Goal: Check status: Check status

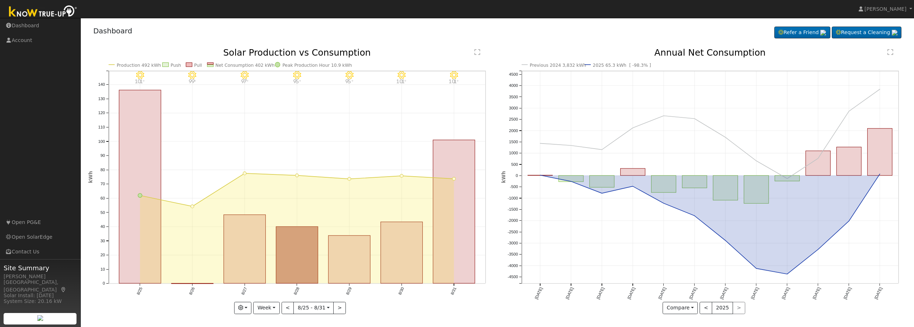
scroll to position [1, 0]
click at [277, 309] on button "Week" at bounding box center [266, 307] width 26 height 12
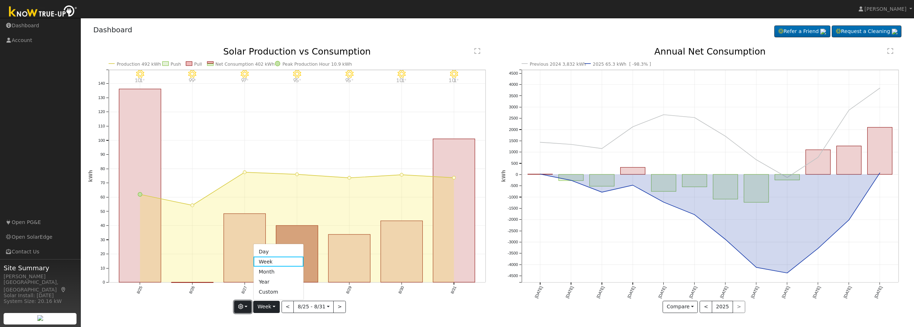
click at [248, 308] on button "button" at bounding box center [243, 307] width 18 height 12
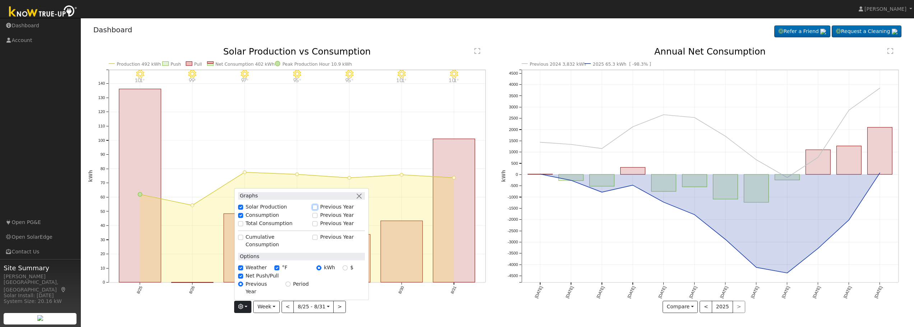
click at [317, 210] on input "Previous Year" at bounding box center [314, 207] width 5 height 5
checkbox input "true"
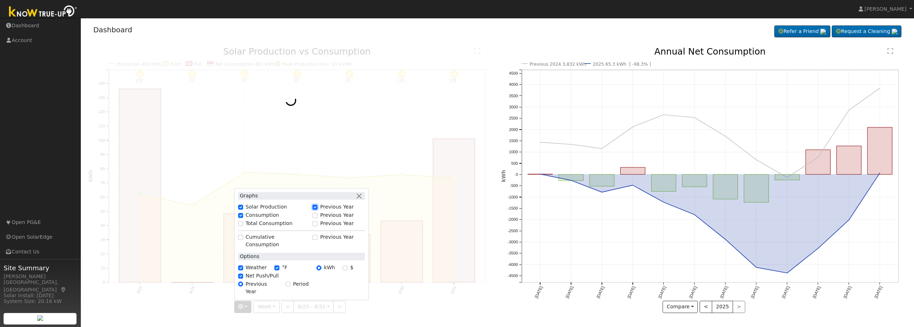
scroll to position [0, 0]
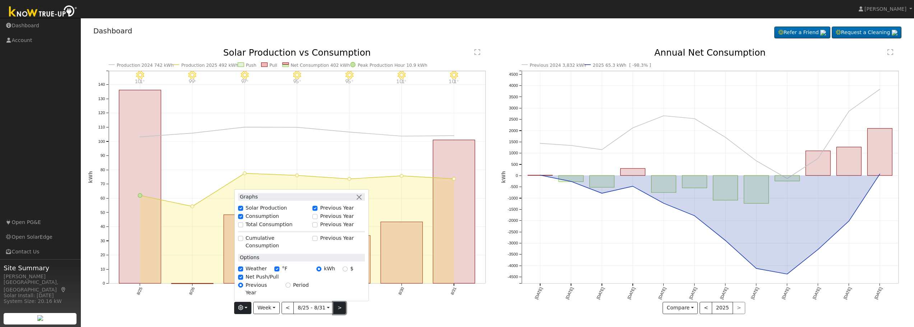
click at [338, 309] on button ">" at bounding box center [339, 308] width 13 height 12
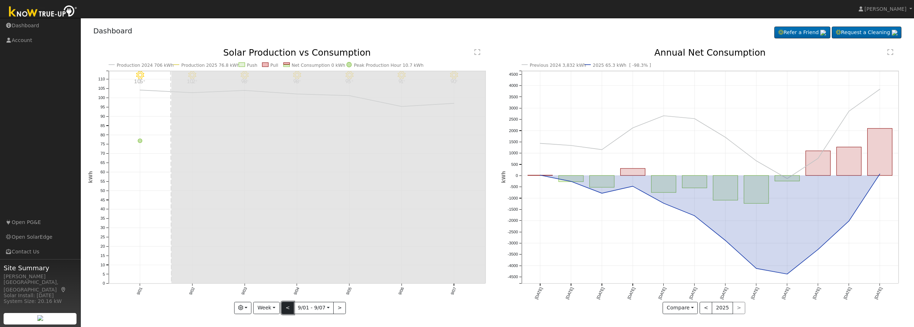
click at [291, 310] on button "<" at bounding box center [288, 308] width 13 height 12
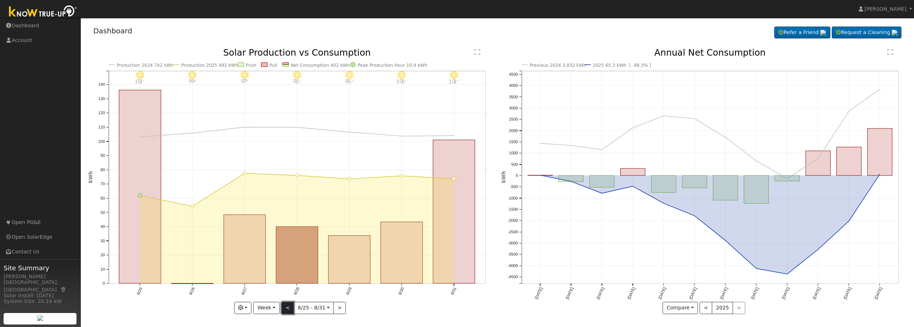
click at [291, 310] on button "<" at bounding box center [288, 308] width 13 height 12
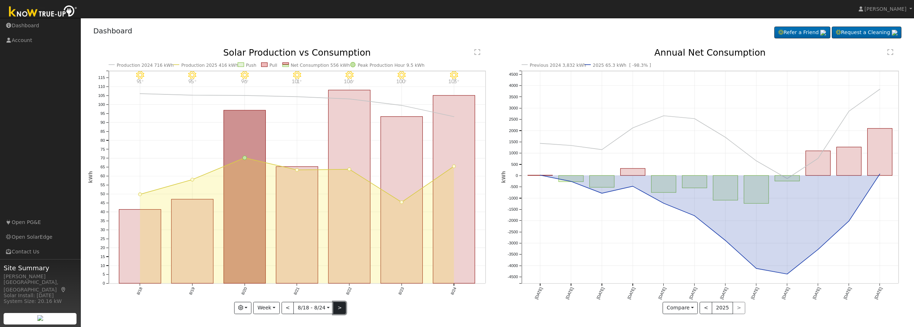
click at [340, 310] on button ">" at bounding box center [339, 308] width 13 height 12
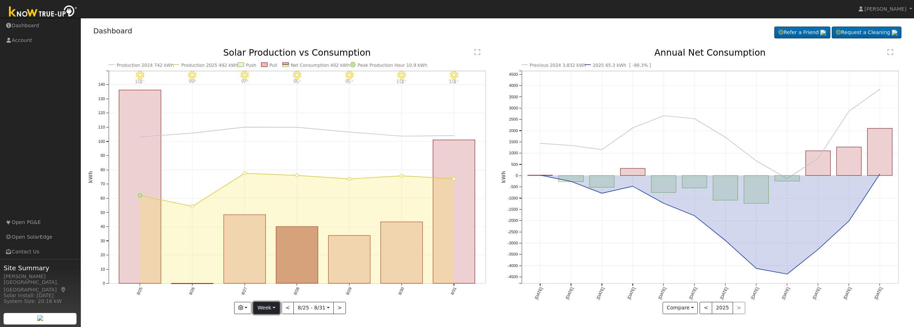
click at [272, 312] on button "Week" at bounding box center [266, 308] width 26 height 12
click at [274, 273] on link "Month" at bounding box center [279, 273] width 50 height 10
click at [0, 0] on div at bounding box center [0, 0] width 0 height 0
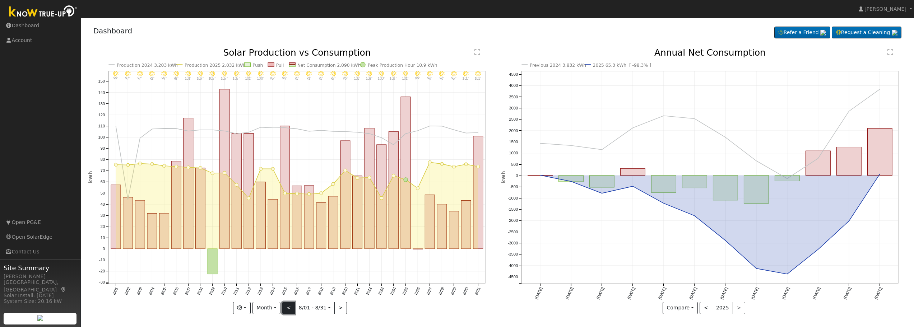
click at [291, 311] on button "<" at bounding box center [288, 308] width 13 height 12
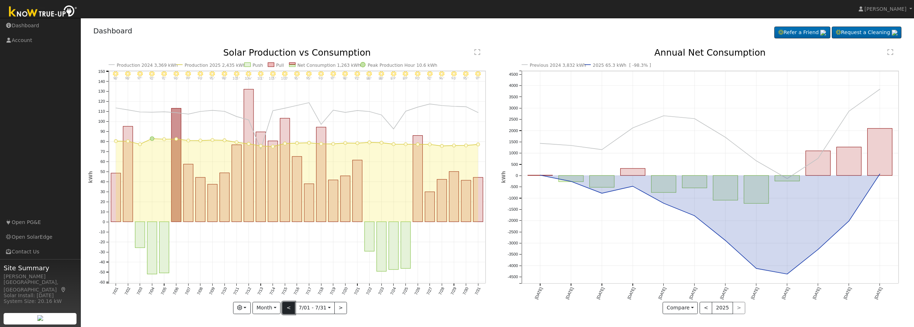
click at [291, 311] on button "<" at bounding box center [288, 308] width 13 height 12
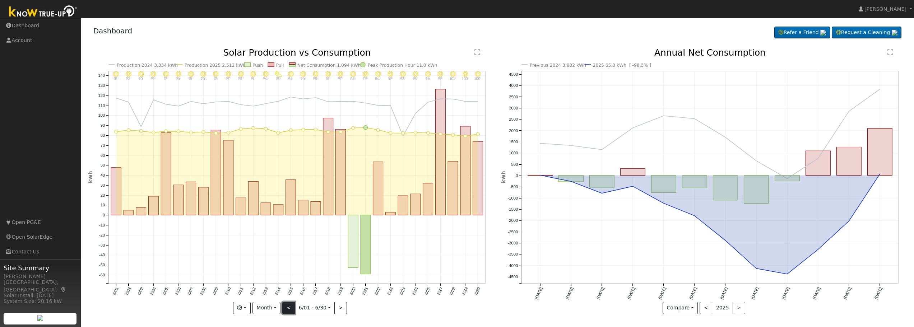
click at [291, 311] on button "<" at bounding box center [288, 308] width 13 height 12
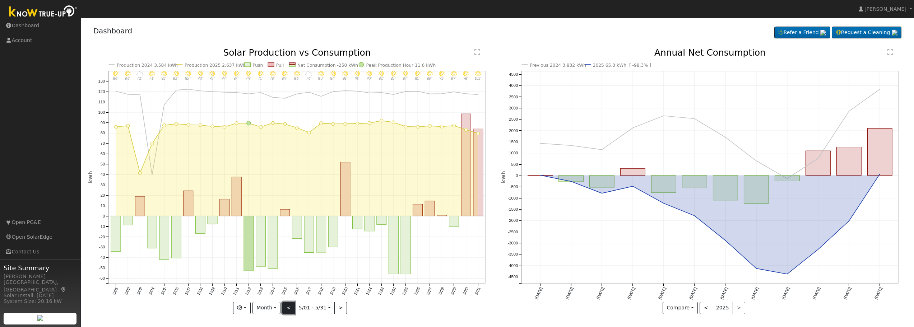
click at [291, 311] on button "<" at bounding box center [288, 308] width 13 height 12
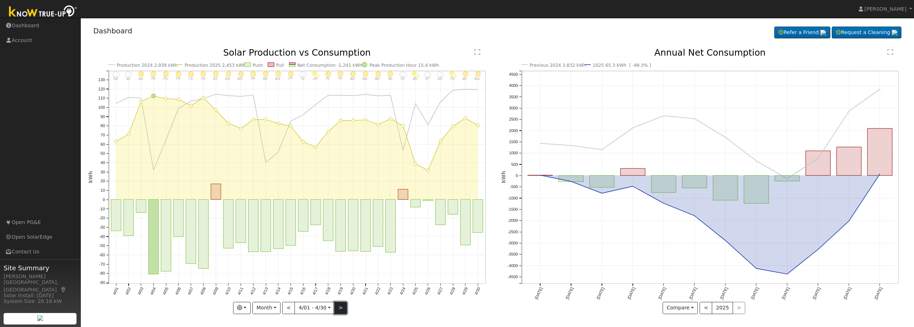
click at [340, 311] on button ">" at bounding box center [340, 308] width 13 height 12
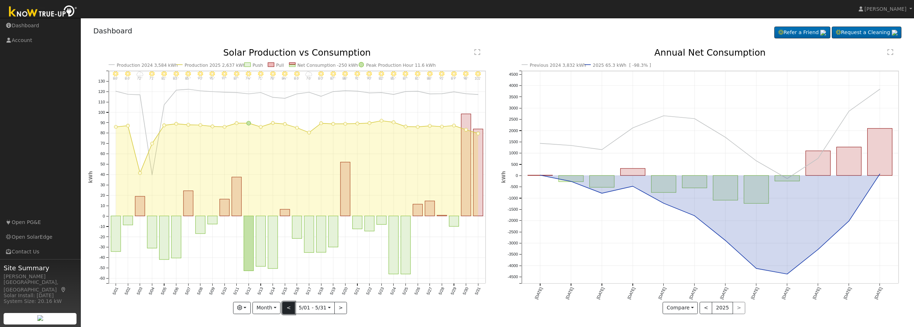
click at [290, 309] on button "<" at bounding box center [288, 308] width 13 height 12
type input "2025-04-01"
